Goal: Navigation & Orientation: Find specific page/section

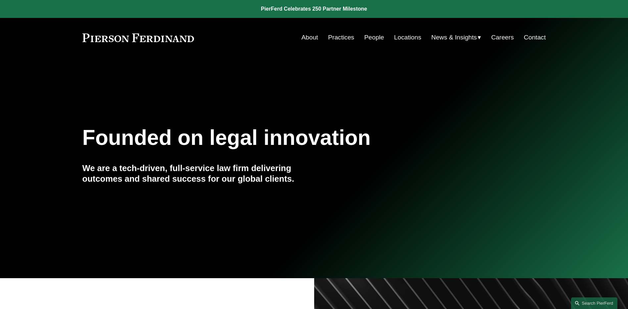
click at [369, 36] on link "People" at bounding box center [374, 37] width 20 height 13
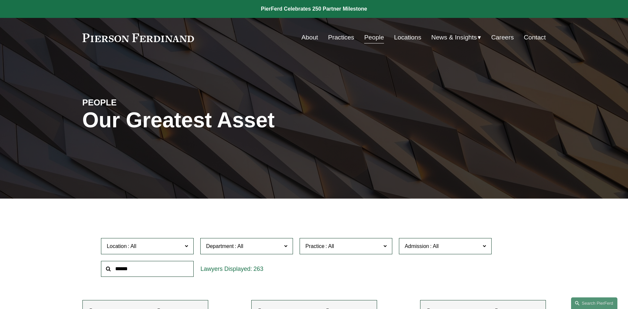
click at [0, 0] on span "News" at bounding box center [0, 0] width 0 height 0
